Goal: Register for event/course

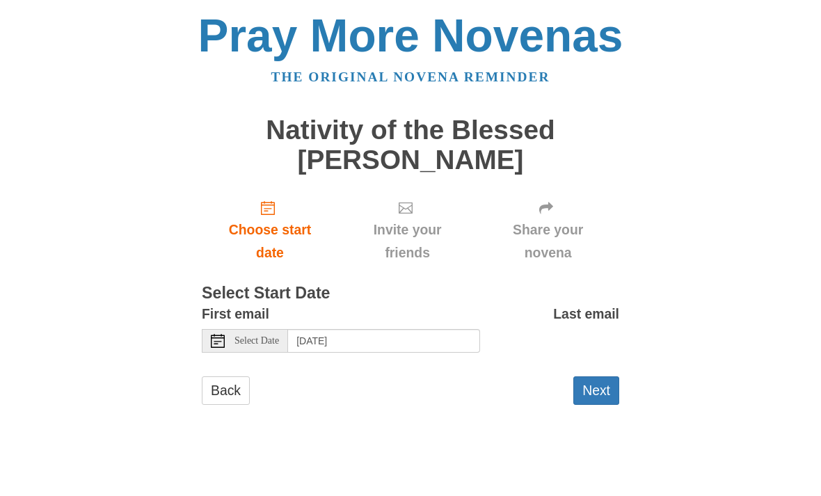
click at [275, 211] on icon "Choose start date" at bounding box center [268, 208] width 14 height 14
click at [258, 329] on div "Select Date" at bounding box center [245, 341] width 86 height 24
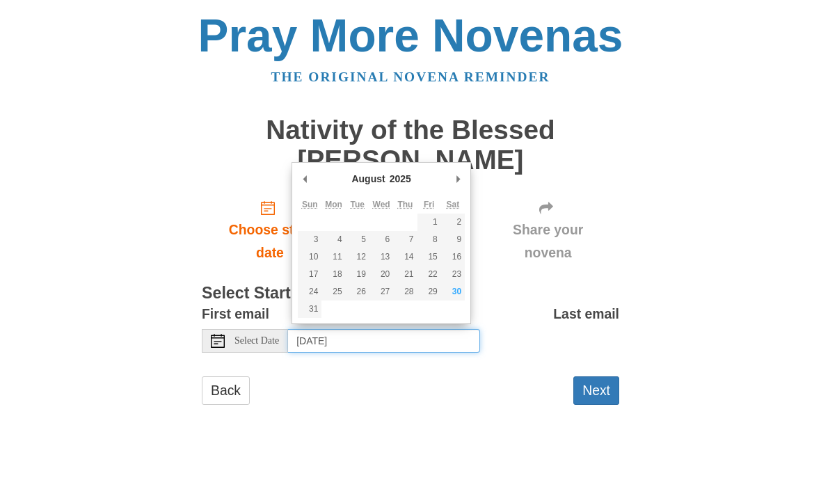
type input "Saturday, August 30th"
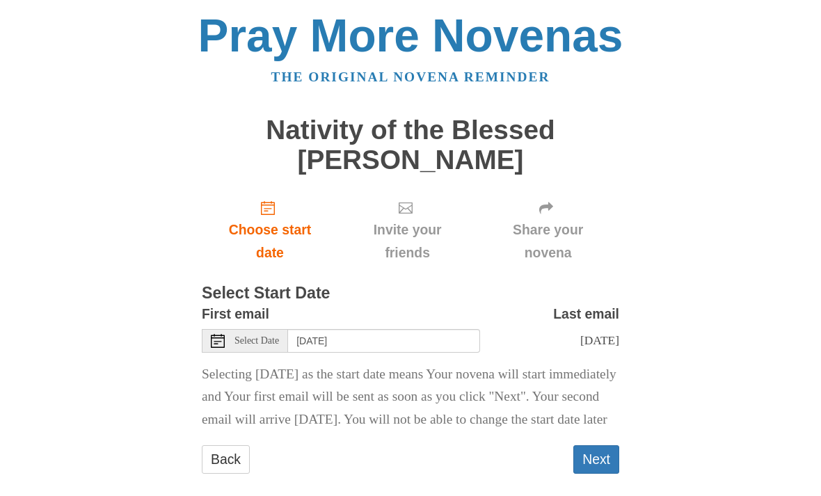
click at [601, 474] on button "Next" at bounding box center [596, 459] width 46 height 29
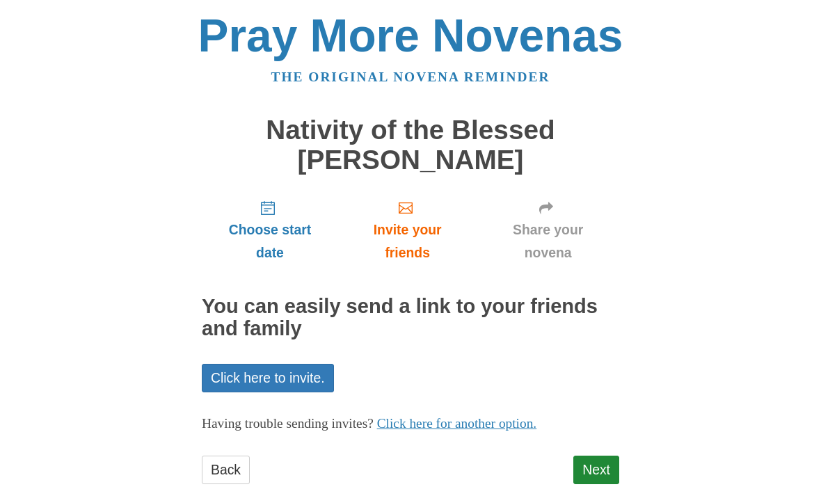
click at [606, 468] on link "Next" at bounding box center [596, 470] width 46 height 29
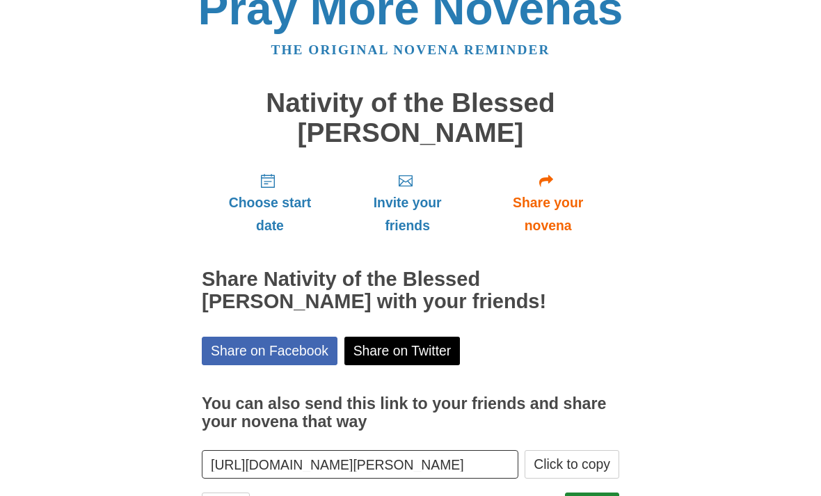
scroll to position [42, 0]
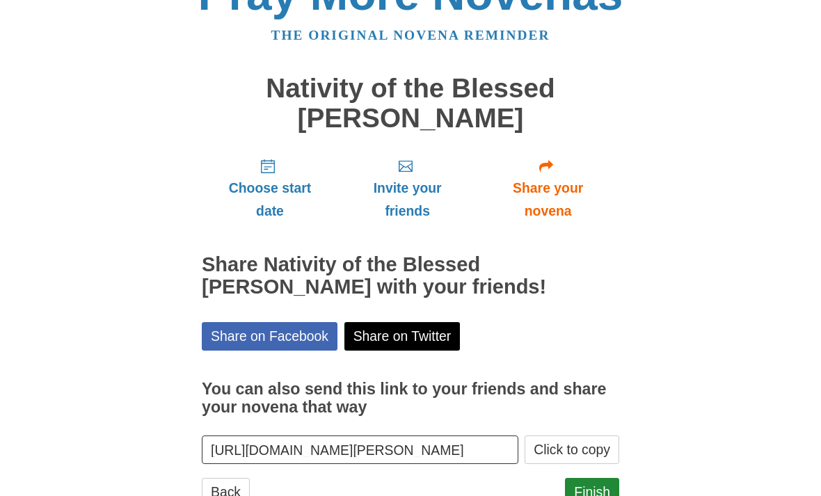
click at [596, 495] on link "Finish" at bounding box center [592, 492] width 54 height 29
